Goal: Information Seeking & Learning: Learn about a topic

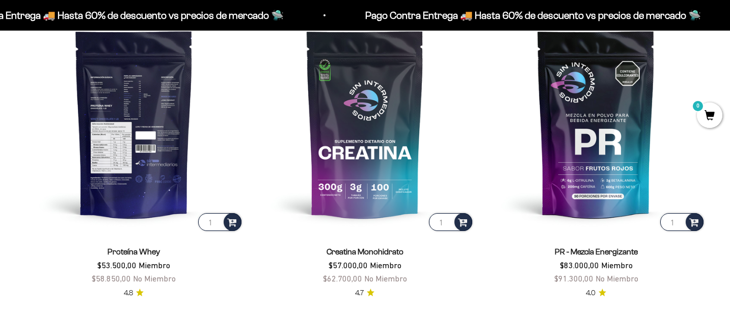
scroll to position [457, 0]
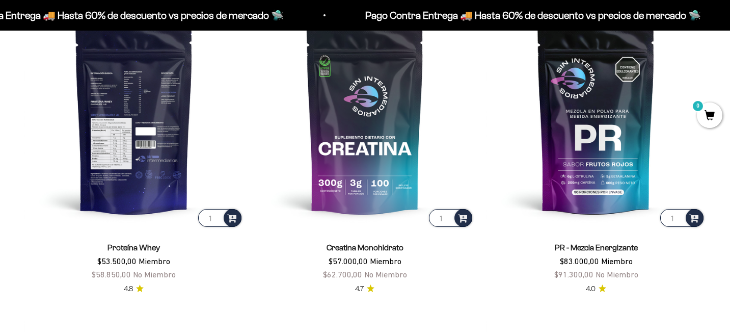
click at [144, 130] on img at bounding box center [133, 119] width 219 height 219
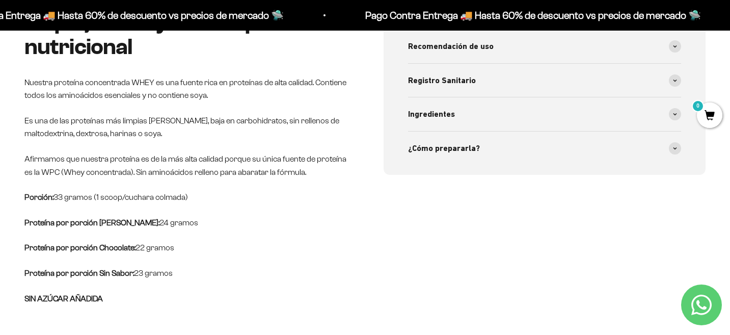
scroll to position [469, 0]
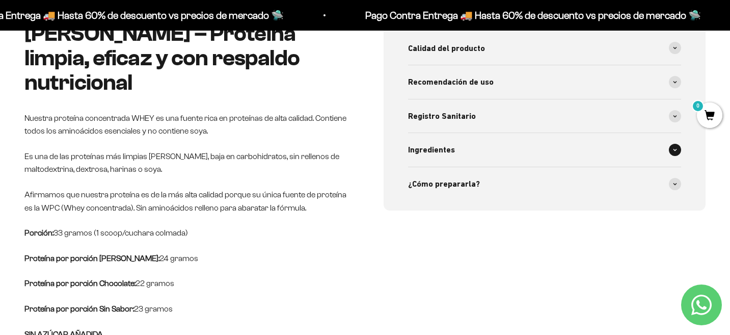
click at [448, 148] on span "Ingredientes" at bounding box center [431, 149] width 47 height 13
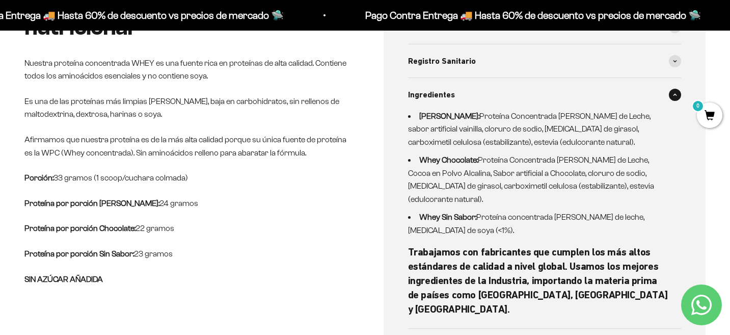
scroll to position [597, 0]
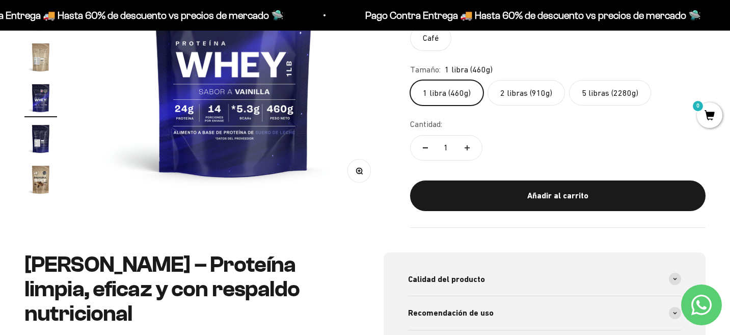
drag, startPoint x: 627, startPoint y: 210, endPoint x: 423, endPoint y: 261, distance: 209.5
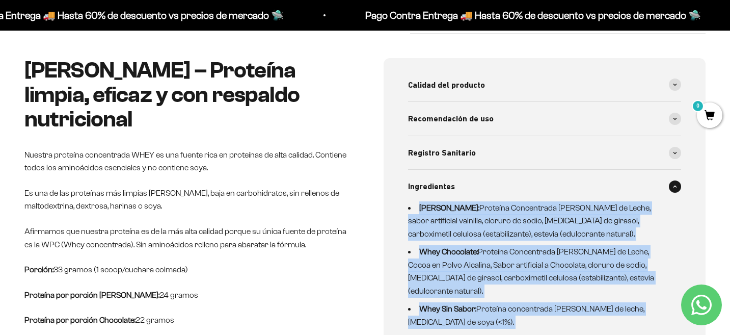
scroll to position [437, 0]
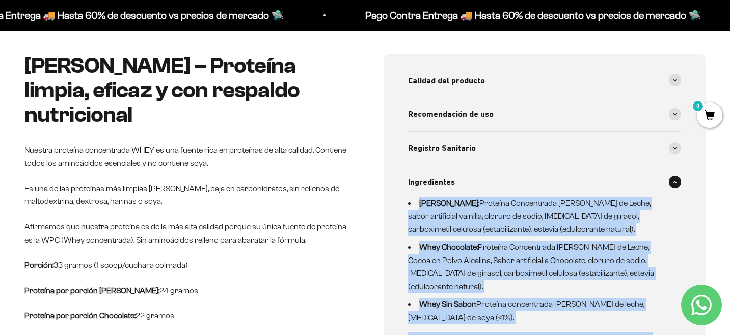
click at [434, 200] on strong "[PERSON_NAME]:" at bounding box center [449, 203] width 60 height 9
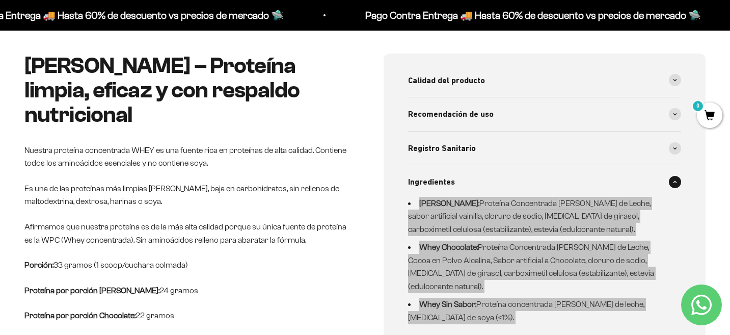
drag, startPoint x: 420, startPoint y: 202, endPoint x: 590, endPoint y: 314, distance: 203.5
click at [590, 314] on div "Whey Vainilla: Proteína Concentrada [PERSON_NAME] de Leche, sabor artificial va…" at bounding box center [538, 300] width 261 height 207
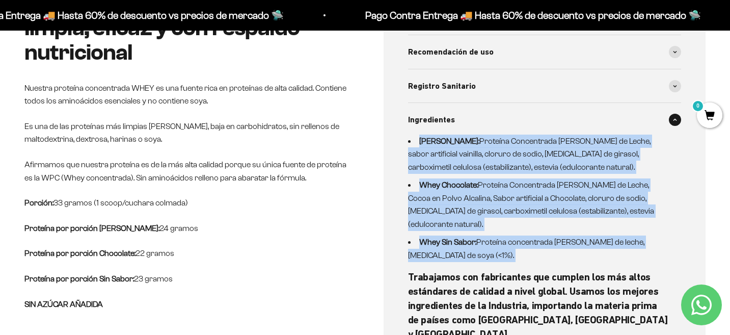
scroll to position [513, 0]
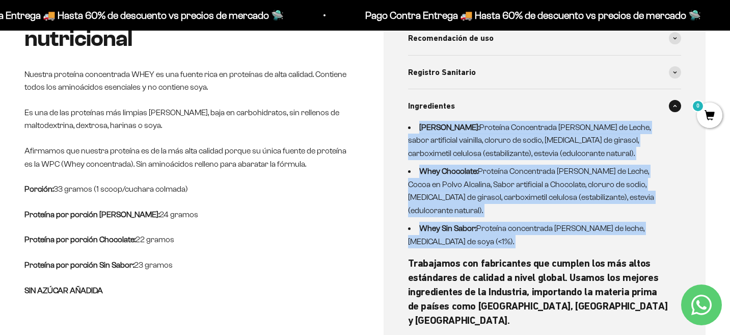
click at [447, 236] on div "Whey Vainilla: Proteína Concentrada [PERSON_NAME] de Leche, sabor artificial va…" at bounding box center [538, 224] width 261 height 207
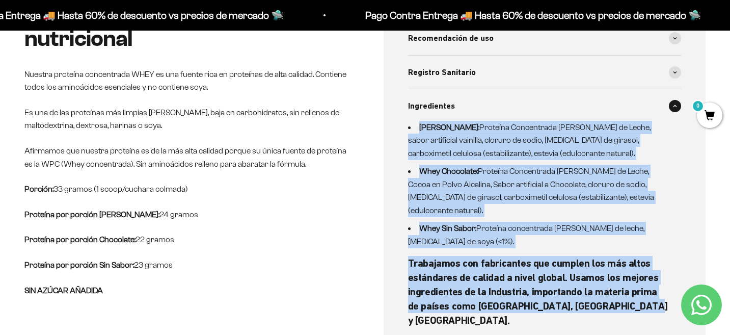
drag, startPoint x: 626, startPoint y: 292, endPoint x: 398, endPoint y: 125, distance: 282.5
click at [398, 125] on div "Calidad del producto Proteinas limpias, bajas en carbohidratos, sin rellenos de…" at bounding box center [545, 181] width 323 height 407
copy div "Whey Vainilla: Proteína Concentrada [PERSON_NAME] de Leche, sabor artificial va…"
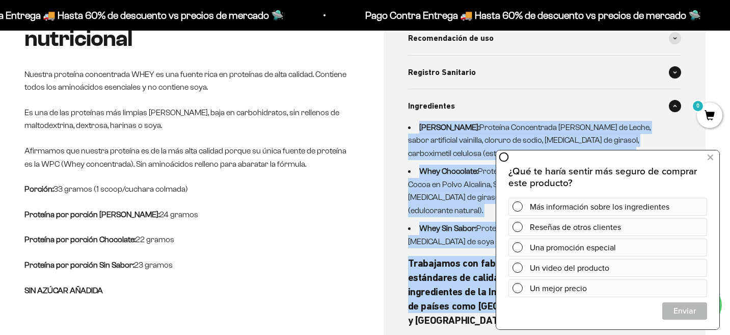
click at [488, 60] on div "Registro Sanitario" at bounding box center [545, 73] width 274 height 34
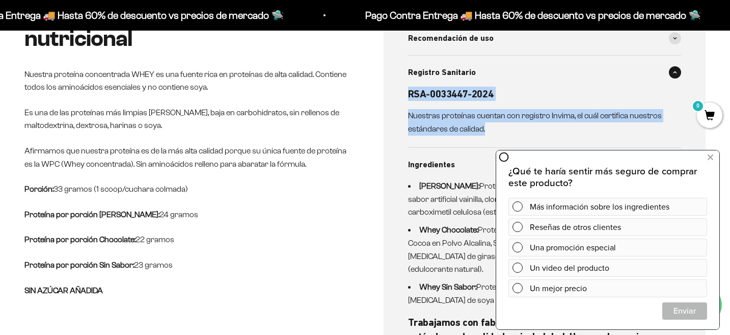
drag, startPoint x: 406, startPoint y: 93, endPoint x: 493, endPoint y: 140, distance: 98.9
click at [493, 140] on div "Calidad del producto Proteinas limpias, bajas en carbohidratos, sin rellenos de…" at bounding box center [545, 210] width 323 height 465
copy div "RSA-0033447-2024 Nuestras proteínas cuentan con registro Invima, el cuál certif…"
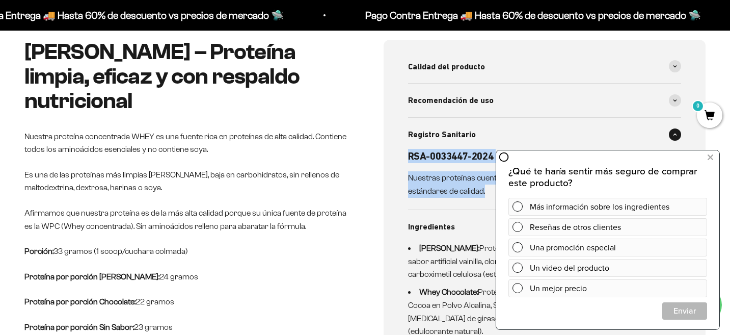
scroll to position [449, 0]
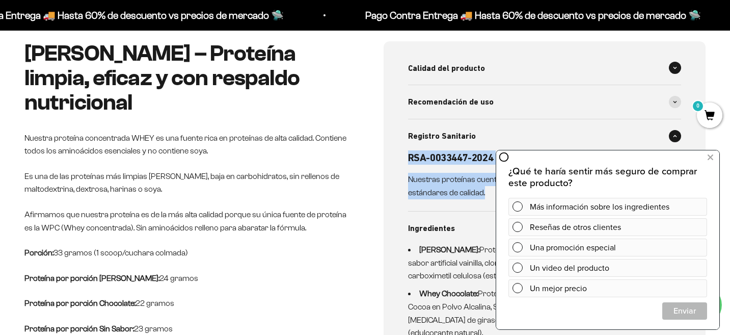
click at [457, 74] on span "Calidad del producto" at bounding box center [446, 68] width 77 height 13
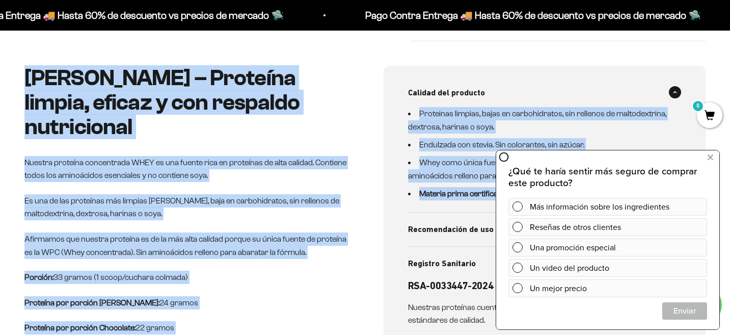
scroll to position [399, 0]
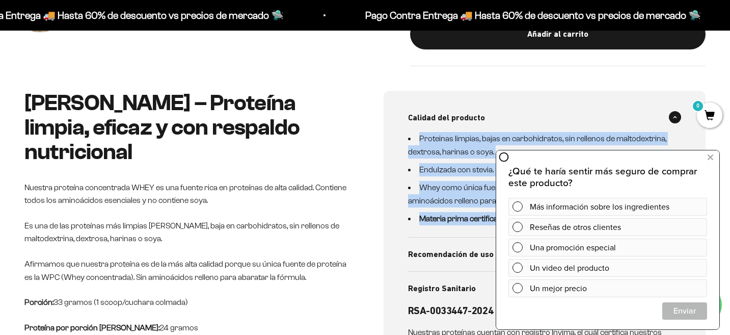
drag, startPoint x: 526, startPoint y: 105, endPoint x: 412, endPoint y: 139, distance: 118.6
click at [412, 139] on ul "Proteinas limpias, bajas en carbohidratos, sin rellenos de maltodextrina, dextr…" at bounding box center [538, 178] width 261 height 93
copy ul "Proteinas limpias, bajas en carbohidratos, sin rellenos de maltodextrina, dextr…"
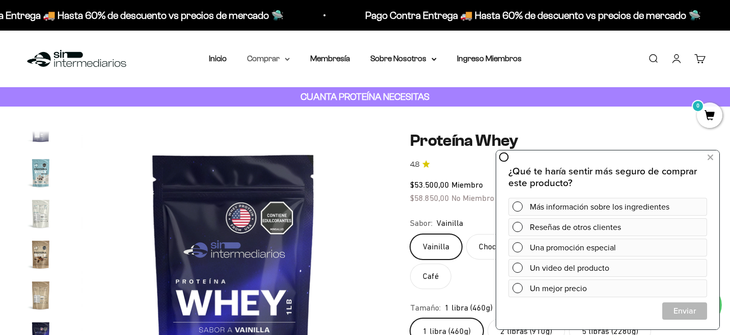
click at [284, 63] on summary "Comprar" at bounding box center [268, 58] width 43 height 13
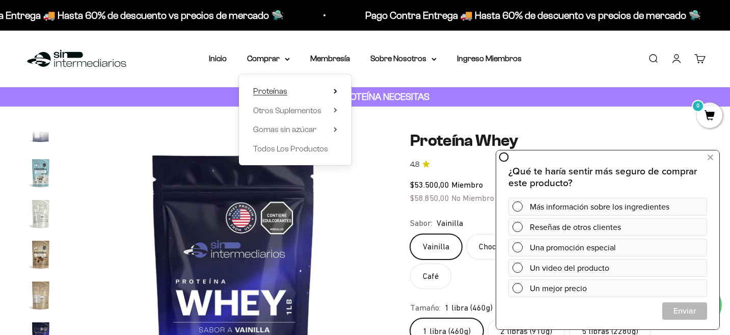
click at [289, 93] on summary "Proteínas" at bounding box center [295, 91] width 84 height 13
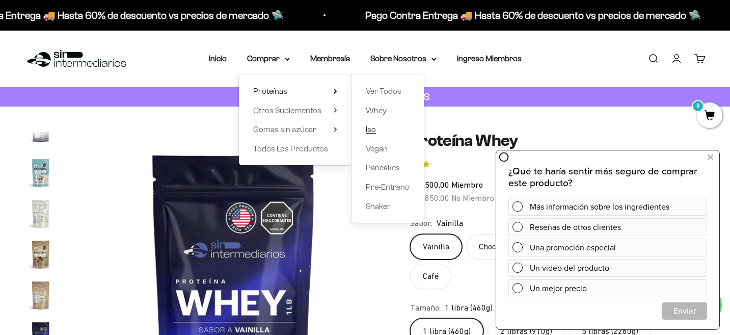
click at [370, 130] on span "Iso" at bounding box center [371, 129] width 10 height 9
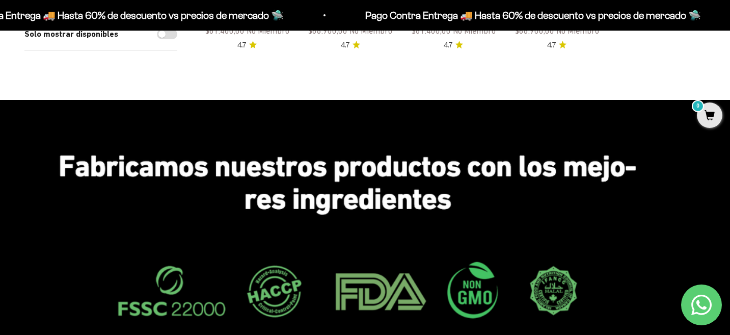
scroll to position [131, 0]
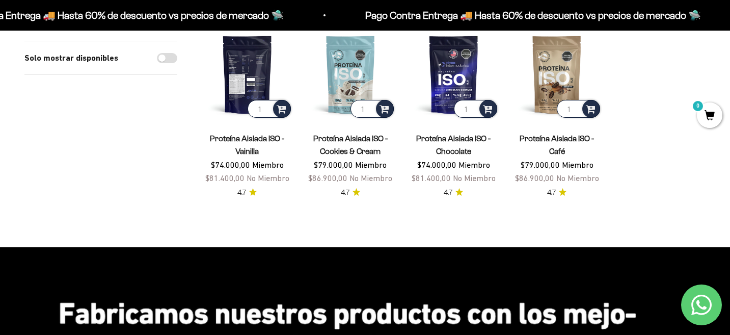
click at [251, 78] on img at bounding box center [247, 74] width 91 height 91
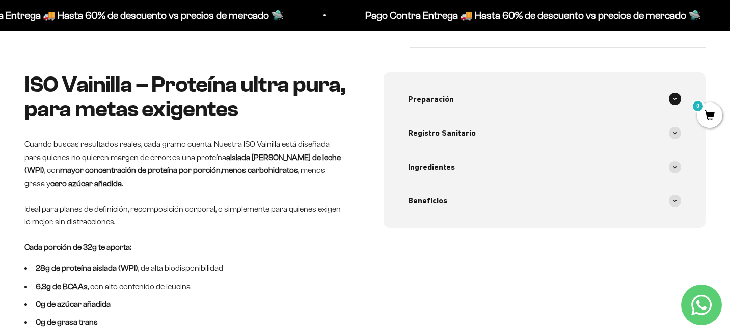
click at [440, 97] on span "Preparación" at bounding box center [431, 99] width 46 height 13
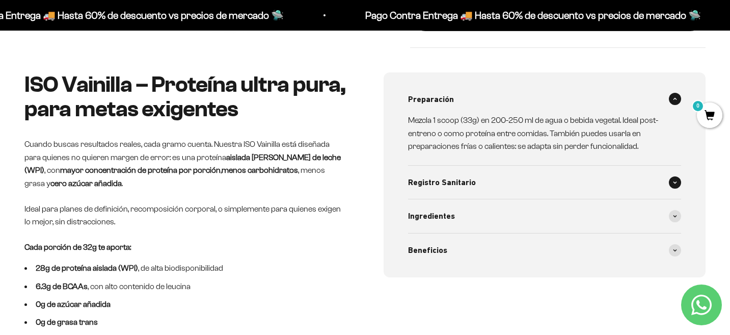
click at [454, 186] on span "Registro Sanitario" at bounding box center [442, 182] width 68 height 13
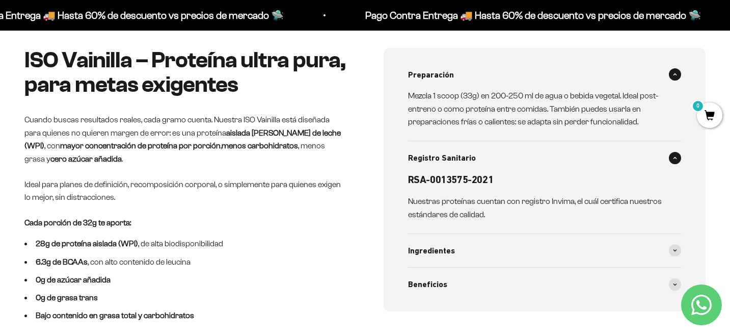
scroll to position [447, 0]
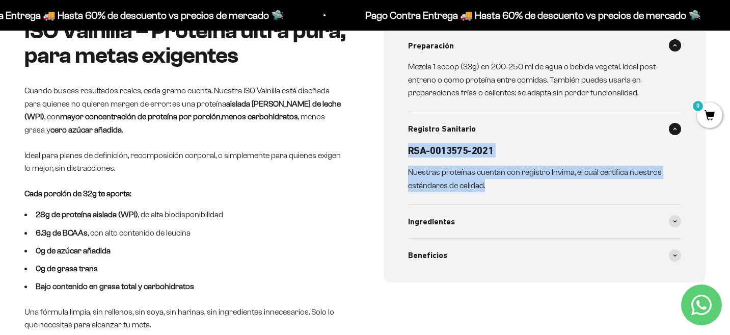
drag, startPoint x: 497, startPoint y: 182, endPoint x: 399, endPoint y: 151, distance: 103.1
click at [399, 151] on div "Preparación Mezcla 1 scoop (33g) en 200-250 ml de agua o bebida vegetal. Ideal …" at bounding box center [545, 150] width 323 height 263
copy div "RSA-0013575-2021 Nuestras proteínas cuentan con registro Invima, el cuál certif…"
click at [422, 217] on span "Ingredientes" at bounding box center [431, 221] width 47 height 13
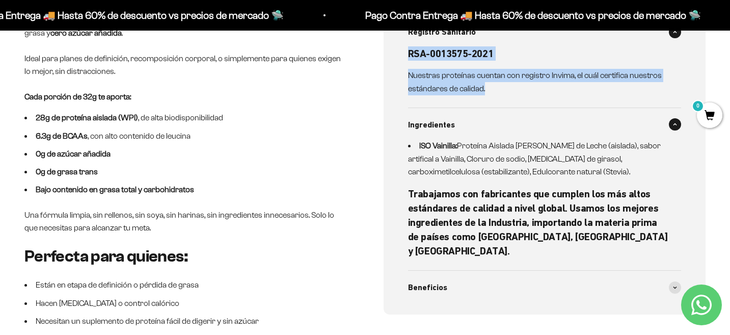
scroll to position [560, 0]
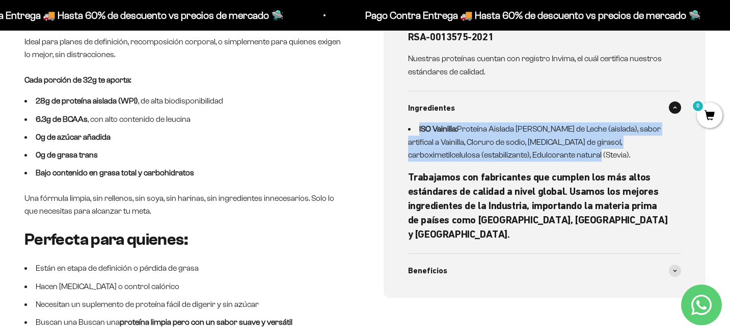
drag, startPoint x: 555, startPoint y: 153, endPoint x: 417, endPoint y: 129, distance: 140.7
click at [417, 129] on li "ISO Vainilla: Proteína Aislada de Suero de Leche (aislada), sabor artifical a V…" at bounding box center [538, 141] width 261 height 39
copy li "ISO Vainilla: Proteína Aislada de Suero de Leche (aislada), sabor artifical a V…"
click at [447, 264] on div "Beneficios" at bounding box center [545, 271] width 274 height 34
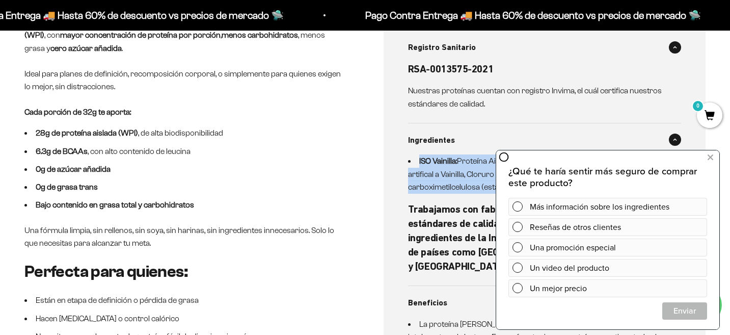
scroll to position [486, 0]
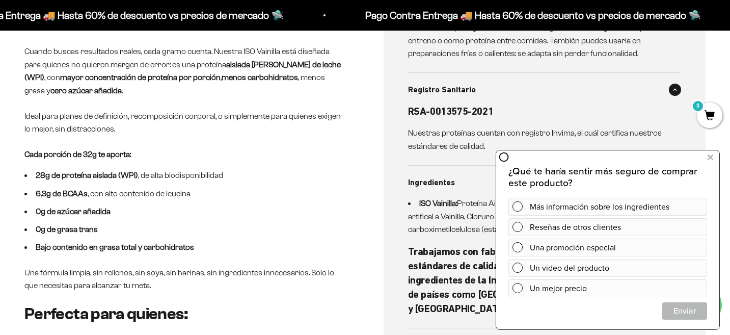
click at [50, 124] on p "Ideal para planes de definición, recomposición corporal, o simplemente para qui…" at bounding box center [185, 123] width 323 height 26
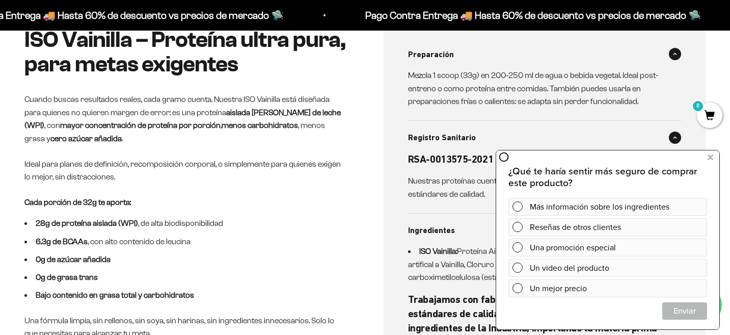
scroll to position [461, 0]
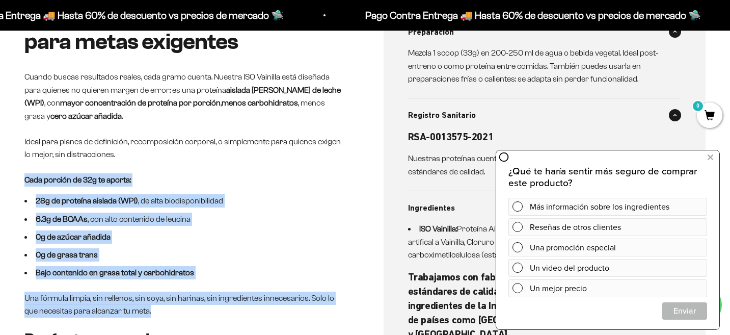
drag, startPoint x: 25, startPoint y: 180, endPoint x: 190, endPoint y: 311, distance: 210.3
click at [190, 312] on div "ISO Vainilla – Proteína ultra pura, para metas exigentes Cuando buscas resultad…" at bounding box center [185, 271] width 323 height 532
copy div "Cada porción de 32g te aporta: 28g de proteína aislada (WPI) , de alta biodispo…"
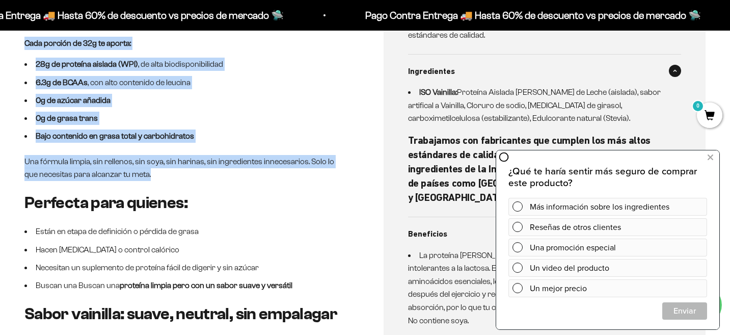
scroll to position [606, 0]
